Goal: Task Accomplishment & Management: Use online tool/utility

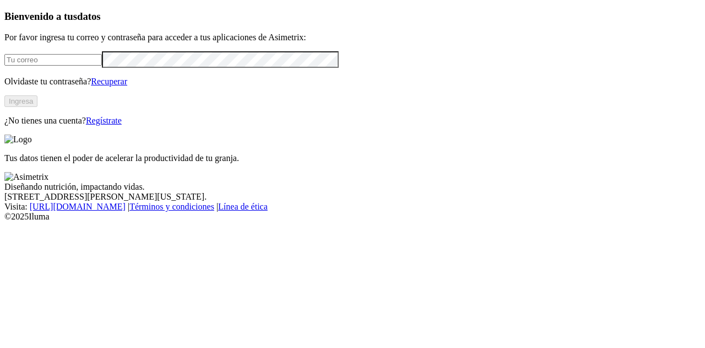
type input "[PERSON_NAME][EMAIL_ADDRESS][PERSON_NAME][DOMAIN_NAME]"
click at [37, 107] on button "Ingresa" at bounding box center [20, 101] width 33 height 12
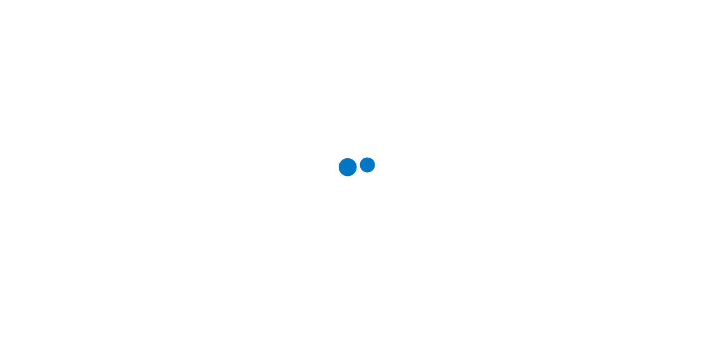
scroll to position [0, 0]
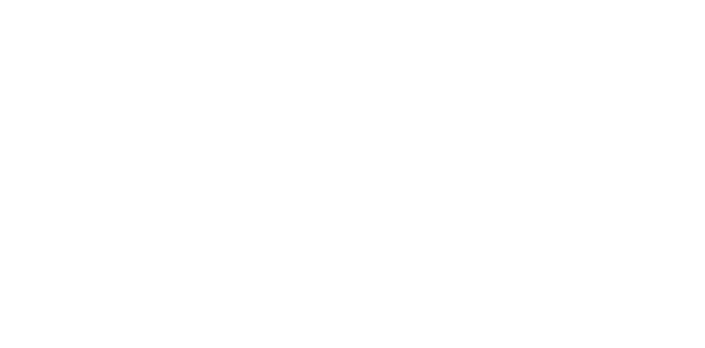
scroll to position [0, 0]
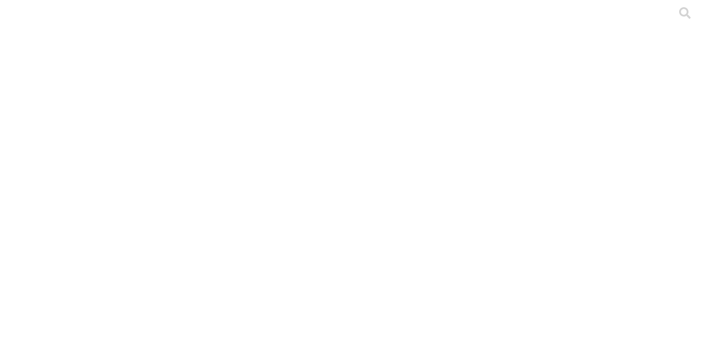
click at [209, 194] on div at bounding box center [356, 174] width 705 height 348
